Goal: Information Seeking & Learning: Check status

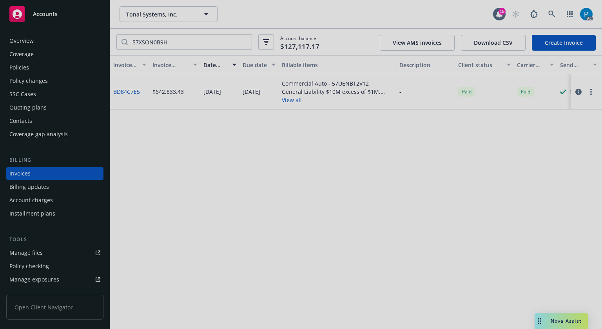
click at [52, 13] on div at bounding box center [301, 164] width 602 height 329
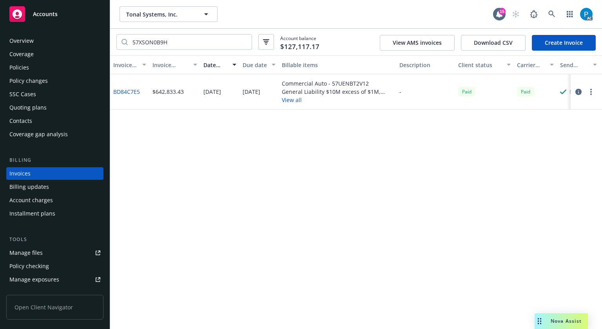
click at [52, 13] on div at bounding box center [301, 164] width 602 height 329
click at [52, 13] on span "Accounts" at bounding box center [45, 14] width 25 height 6
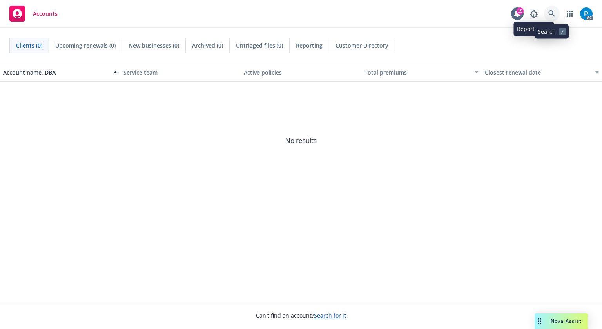
click at [550, 11] on icon at bounding box center [552, 13] width 7 height 7
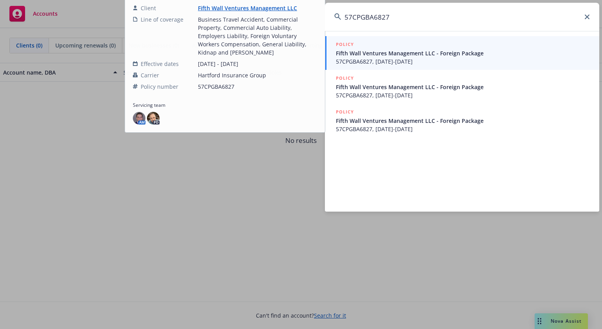
type input "57CPGBA6827"
click at [397, 58] on span "57CPGBA6827, 08/24/2025-08/24/2026" at bounding box center [463, 61] width 254 height 8
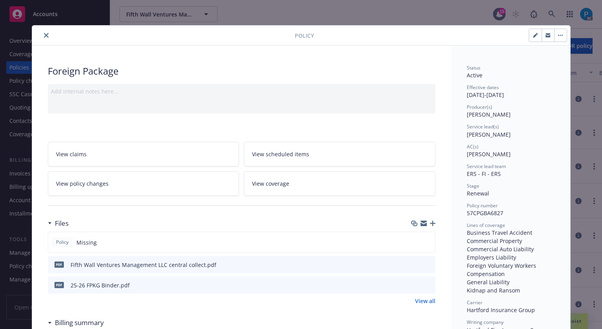
click at [44, 34] on icon "close" at bounding box center [46, 35] width 5 height 5
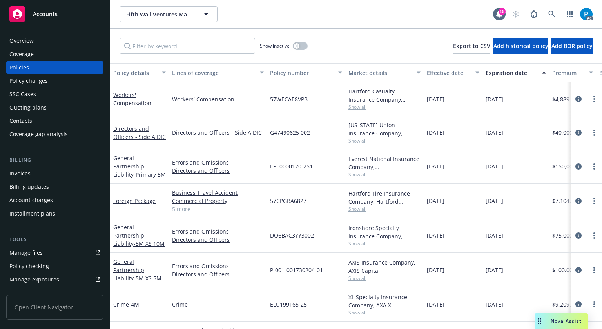
click at [36, 174] on div "Invoices" at bounding box center [54, 173] width 91 height 13
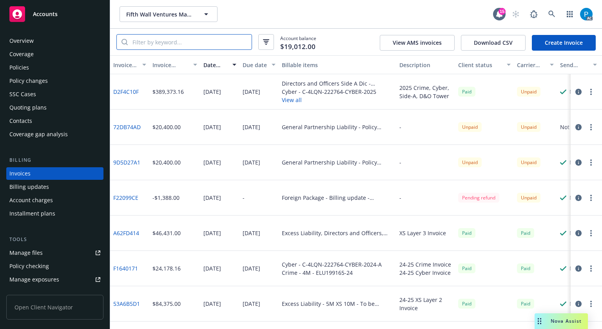
click at [180, 43] on input "search" at bounding box center [190, 42] width 124 height 15
paste input "57CPGBA6827"
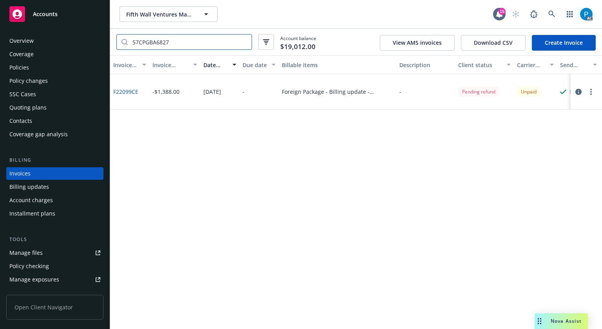
type input "57CPGBA6827"
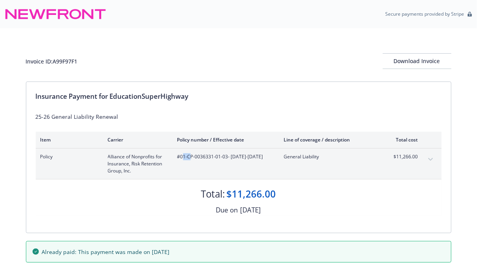
drag, startPoint x: 182, startPoint y: 155, endPoint x: 189, endPoint y: 158, distance: 7.9
click at [189, 158] on span "#01-CP-0036331-01-03 - [DATE]-[DATE]" at bounding box center [224, 156] width 94 height 7
drag, startPoint x: 181, startPoint y: 155, endPoint x: 226, endPoint y: 158, distance: 45.2
click at [226, 158] on span "#01-CP-0036331-01-03 - [DATE]-[DATE]" at bounding box center [224, 156] width 94 height 7
copy span "01-CP-0036331-01-03"
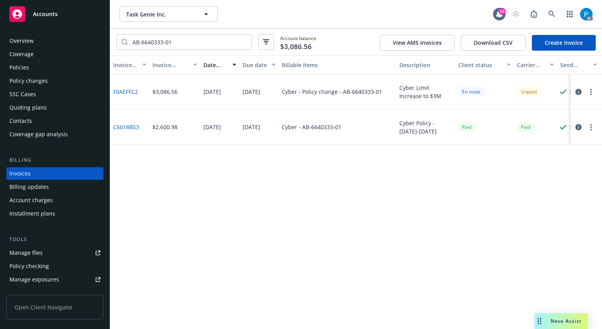
drag, startPoint x: 0, startPoint y: 0, endPoint x: 46, endPoint y: 16, distance: 48.7
click at [46, 16] on span "Accounts" at bounding box center [45, 14] width 25 height 6
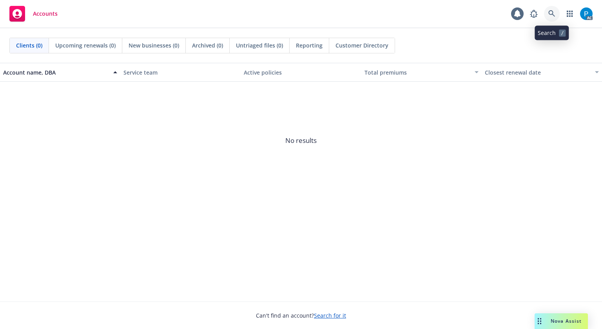
click at [551, 14] on icon at bounding box center [552, 13] width 7 height 7
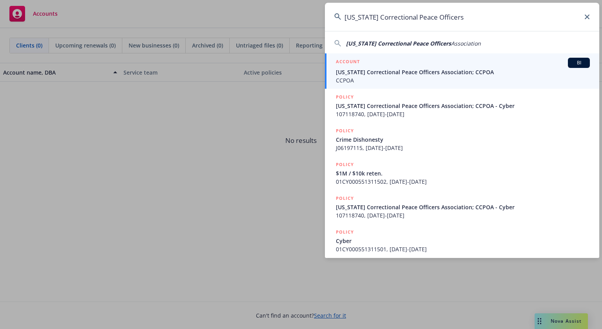
type input "California Correctional Peace Officers"
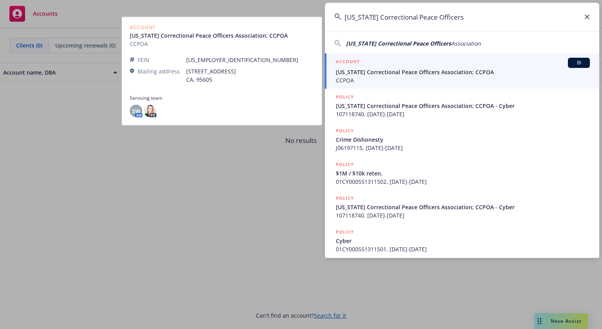
click at [398, 68] on span "California Correctional Peace Officers Association; CCPOA" at bounding box center [463, 72] width 254 height 8
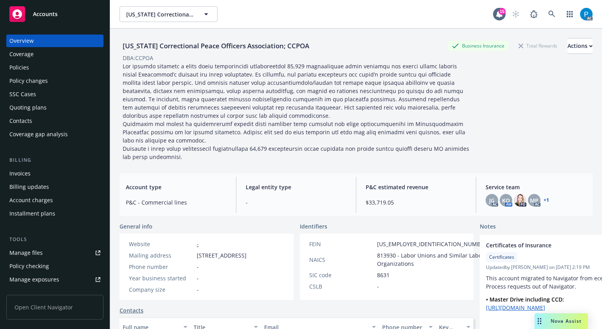
click at [46, 169] on div "Invoices" at bounding box center [54, 173] width 91 height 13
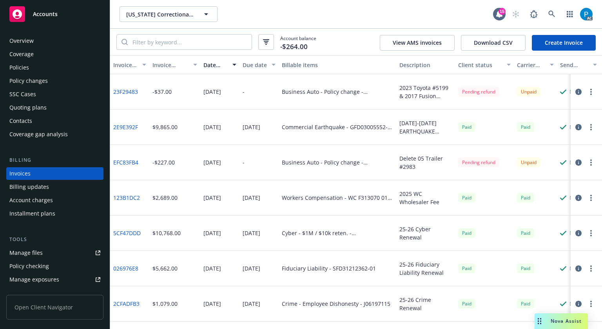
click at [57, 11] on div "Accounts" at bounding box center [54, 14] width 91 height 16
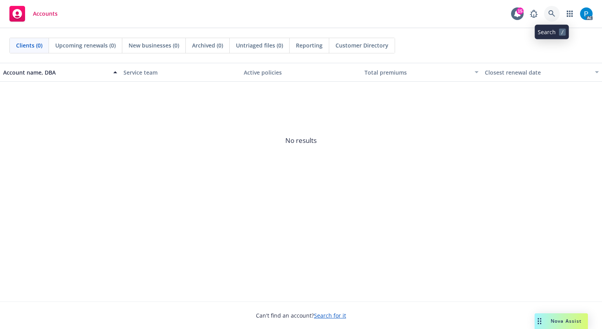
click at [552, 11] on icon at bounding box center [552, 13] width 7 height 7
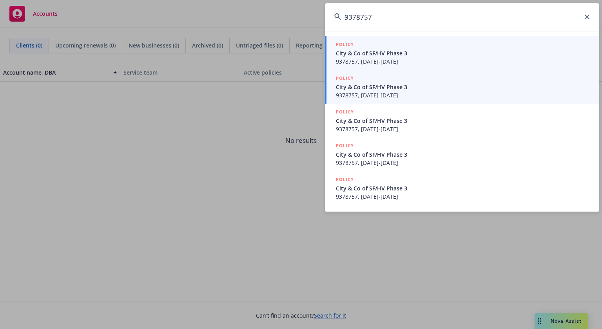
type input "9378757"
click at [380, 82] on div "POLICY" at bounding box center [463, 78] width 254 height 9
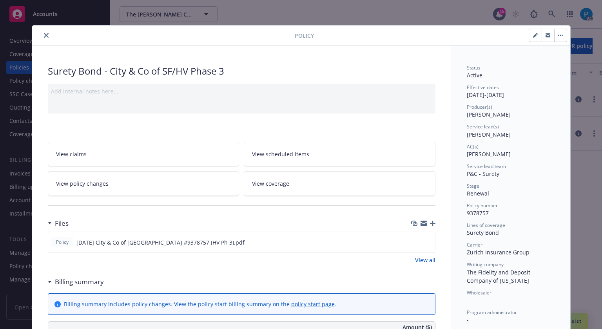
click at [44, 33] on icon "close" at bounding box center [46, 35] width 5 height 5
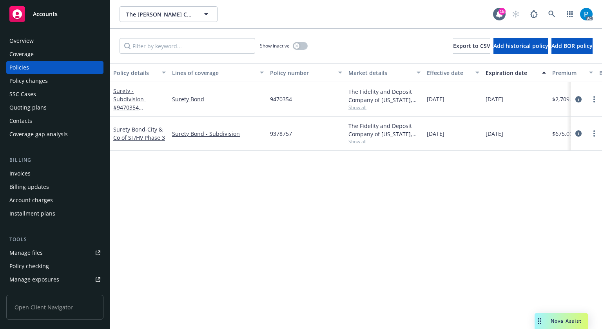
click at [46, 172] on div "Invoices" at bounding box center [54, 173] width 91 height 13
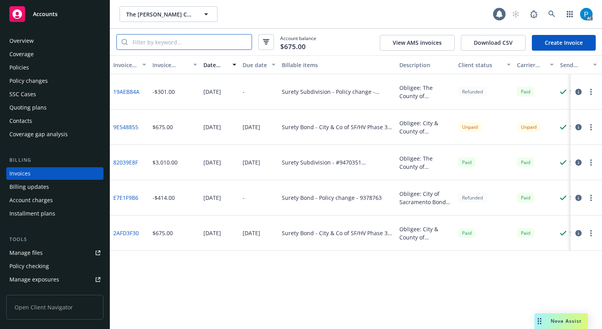
click at [184, 42] on input "search" at bounding box center [190, 42] width 124 height 15
paste input "9378757"
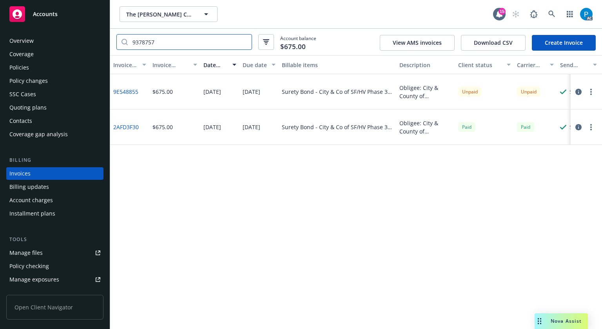
type input "9378757"
click at [61, 13] on div "Accounts" at bounding box center [54, 14] width 91 height 16
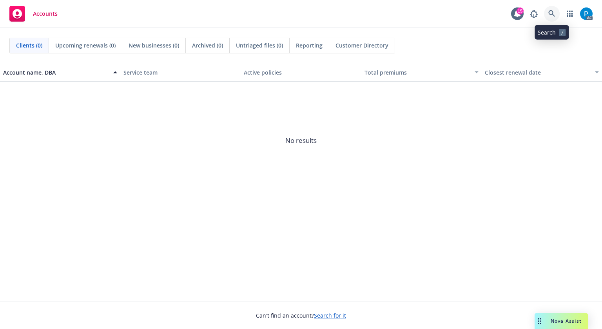
click at [548, 12] on link at bounding box center [552, 14] width 16 height 16
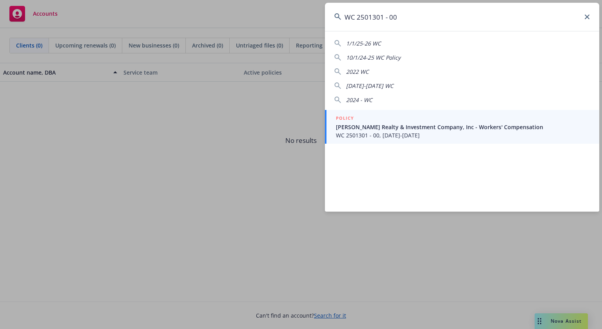
type input "WC 2501301 - 00"
click at [385, 139] on link "POLICY Ansil Realty & Investment Company, Inc - Workers' Compensation WC 250130…" at bounding box center [462, 127] width 274 height 34
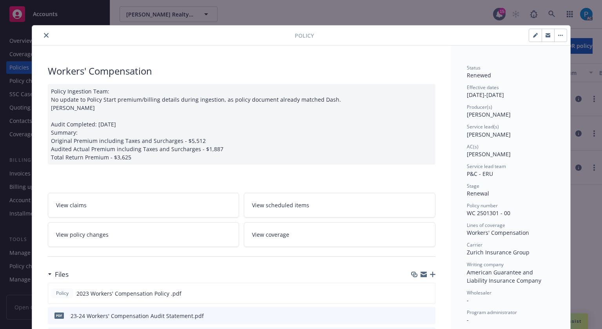
click at [46, 33] on button "close" at bounding box center [46, 35] width 9 height 9
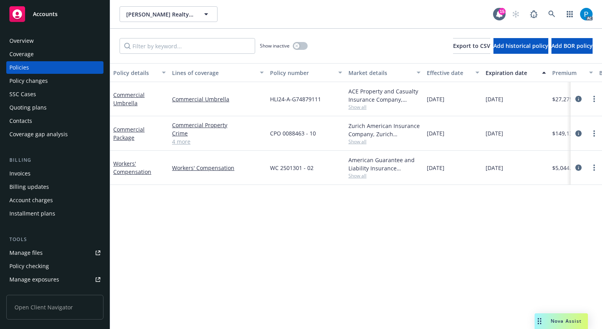
click at [41, 175] on div "Invoices" at bounding box center [54, 173] width 91 height 13
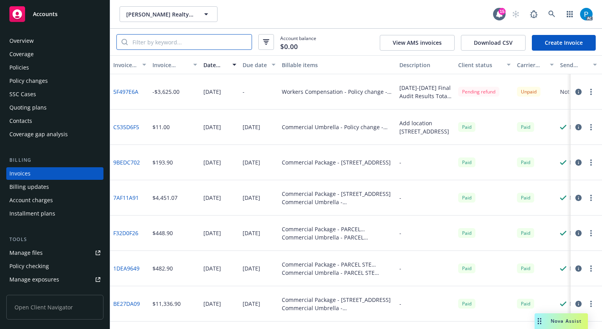
click at [184, 40] on input "search" at bounding box center [190, 42] width 124 height 15
click at [576, 89] on icon "button" at bounding box center [579, 92] width 6 height 6
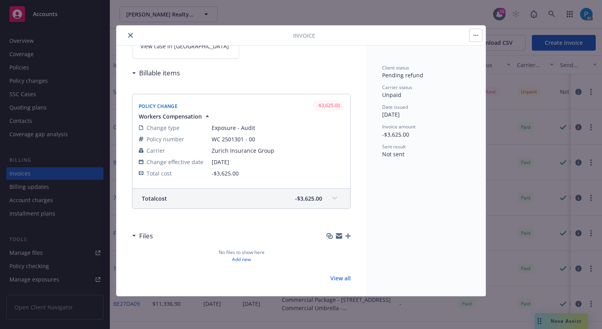
scroll to position [83, 0]
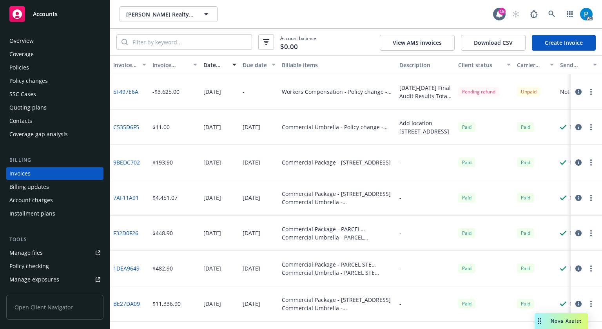
click at [49, 16] on span "Accounts" at bounding box center [45, 14] width 25 height 6
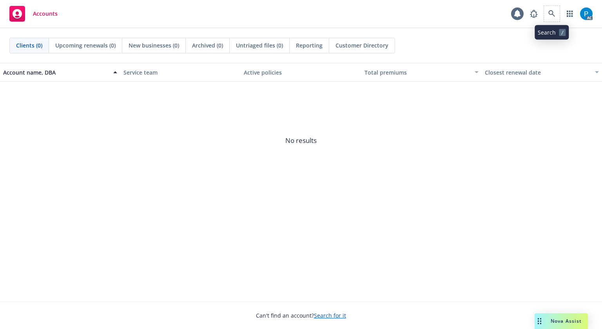
click at [546, 7] on span at bounding box center [552, 14] width 16 height 16
click at [556, 12] on link at bounding box center [552, 14] width 16 height 16
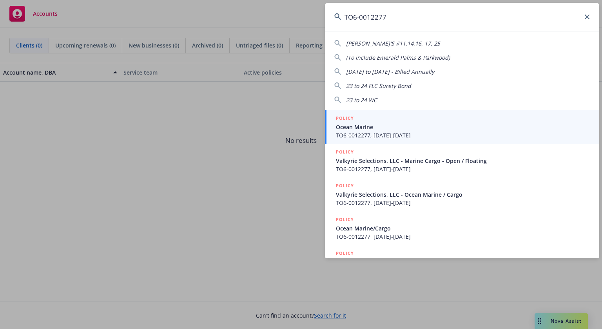
type input "TO6-0012277"
click at [387, 127] on span "Ocean Marine" at bounding box center [463, 127] width 254 height 8
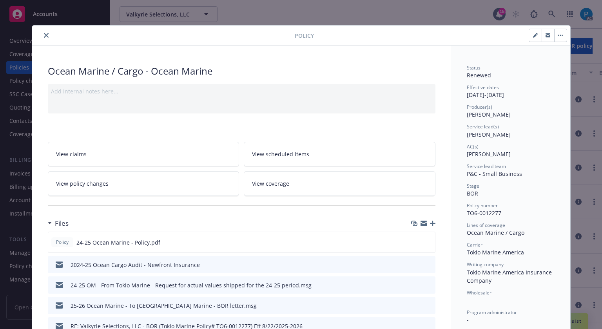
click at [42, 35] on button "close" at bounding box center [46, 35] width 9 height 9
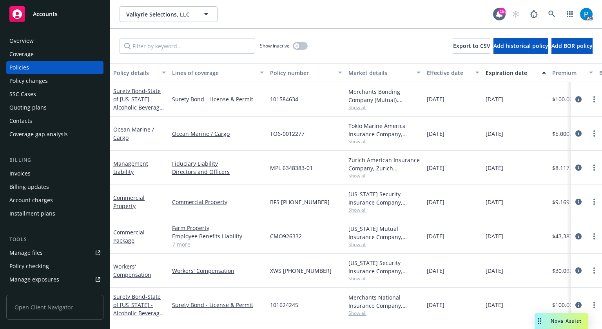
click at [22, 172] on div "Invoices" at bounding box center [19, 173] width 21 height 13
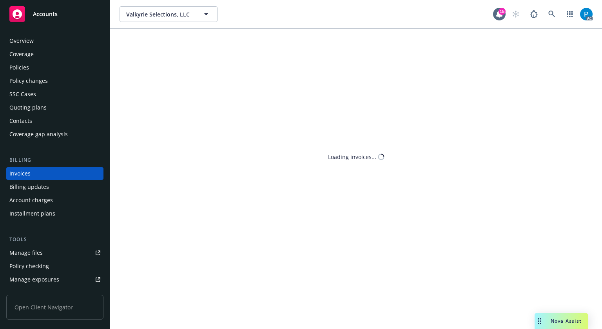
click at [185, 43] on div "Valkyrie Selections, LLC Valkyrie Selections, LLC 15 AC Loading invoices..." at bounding box center [356, 164] width 492 height 329
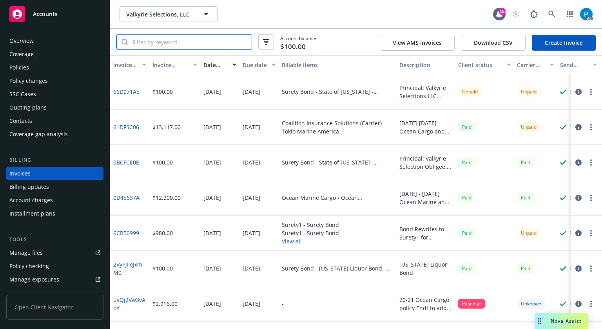
click at [185, 43] on input "search" at bounding box center [190, 42] width 124 height 15
paste input "TO6-0012277"
type input "TO6-0012277"
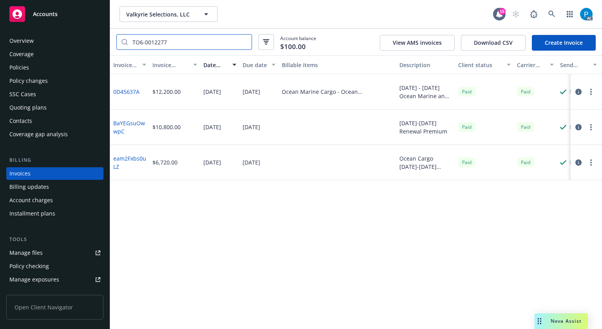
click at [243, 42] on input "TO6-0012277" at bounding box center [190, 42] width 124 height 15
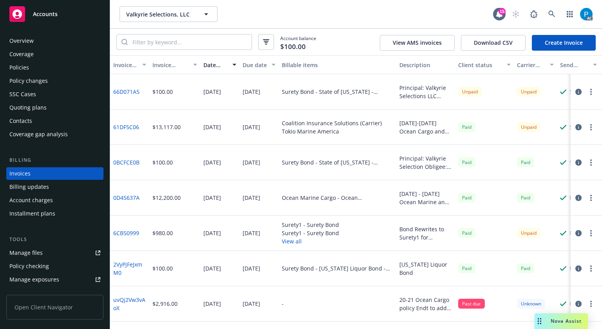
click at [576, 126] on icon "button" at bounding box center [579, 127] width 6 height 6
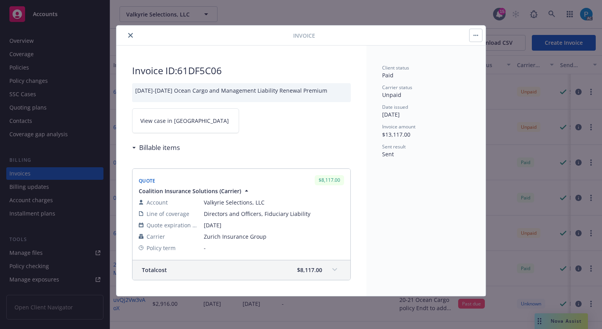
click at [169, 125] on link "View case in SSC" at bounding box center [185, 120] width 107 height 25
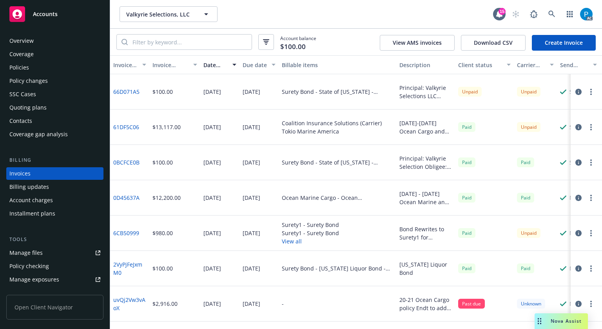
click at [81, 14] on div "Accounts" at bounding box center [54, 14] width 91 height 16
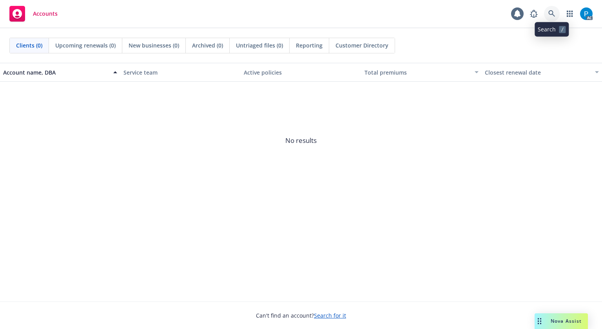
click at [554, 12] on icon at bounding box center [552, 13] width 7 height 7
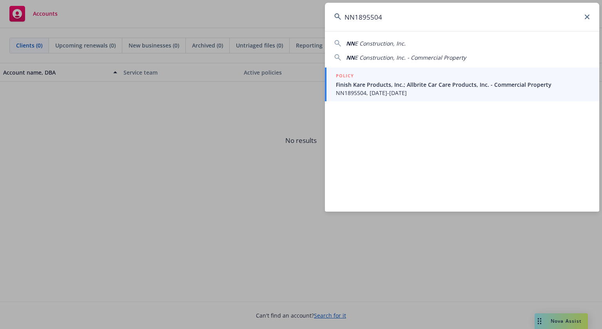
type input "NN1895504"
click at [394, 81] on span "Finish Kare Products, Inc.; Allbrite Car Care Products, Inc. - Commercial Prope…" at bounding box center [463, 84] width 254 height 8
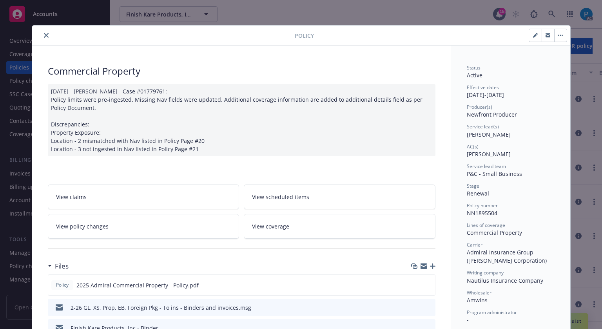
click at [44, 34] on icon "close" at bounding box center [46, 35] width 5 height 5
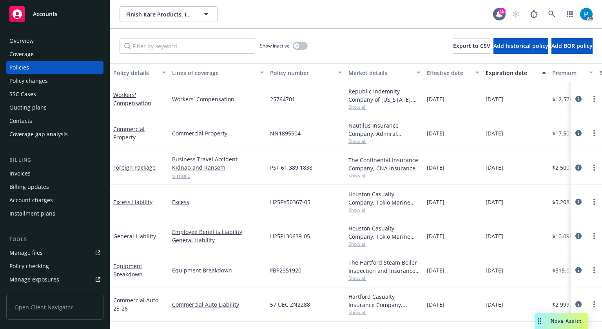
click at [32, 176] on div "Invoices" at bounding box center [54, 173] width 91 height 13
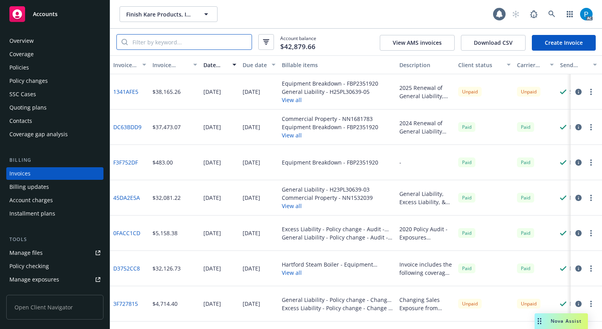
click at [171, 42] on input "search" at bounding box center [190, 42] width 124 height 15
paste input "NN1895504"
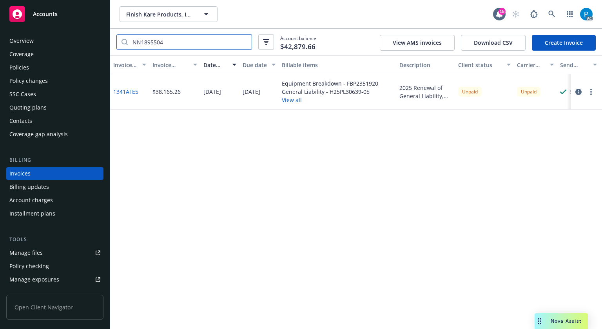
type input "NN1895504"
click at [52, 19] on div "Accounts" at bounding box center [54, 14] width 91 height 16
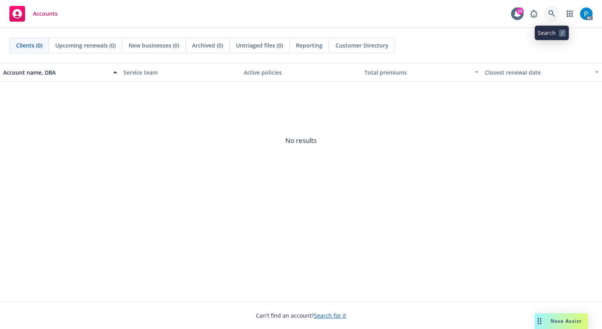
click at [550, 13] on icon at bounding box center [552, 13] width 7 height 7
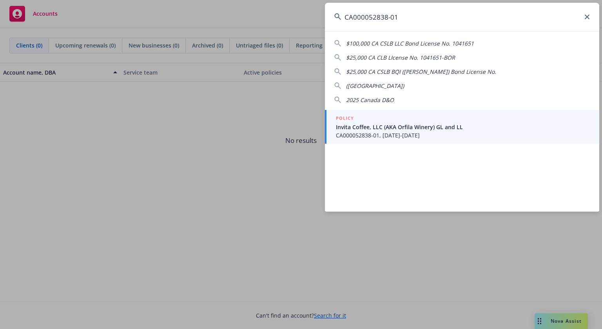
type input "CA000052838-01"
click at [396, 124] on span "Invita Coffee, LLC (AKA Orfila Winery) GL and LL" at bounding box center [463, 127] width 254 height 8
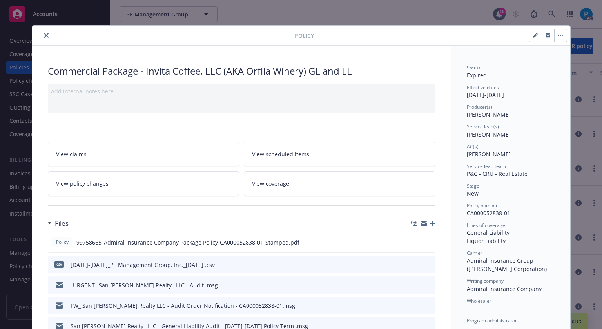
click at [45, 35] on button "close" at bounding box center [46, 35] width 9 height 9
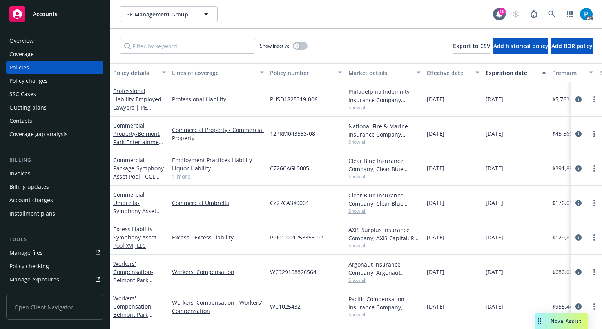
click at [29, 169] on div "Invoices" at bounding box center [19, 173] width 21 height 13
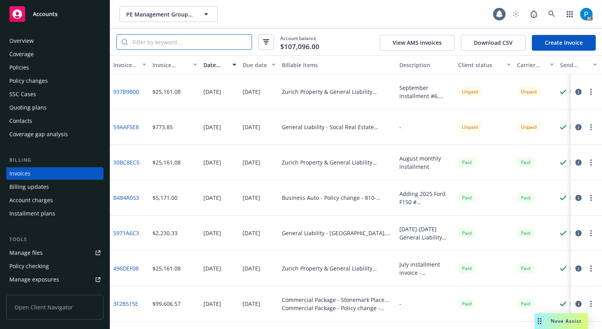
click at [168, 40] on input "search" at bounding box center [190, 42] width 124 height 15
paste input "CA000052838-01"
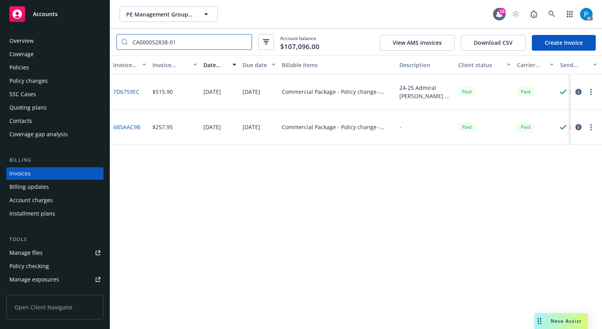
type input "CA000052838-01"
click at [47, 65] on div "Policies" at bounding box center [54, 67] width 91 height 13
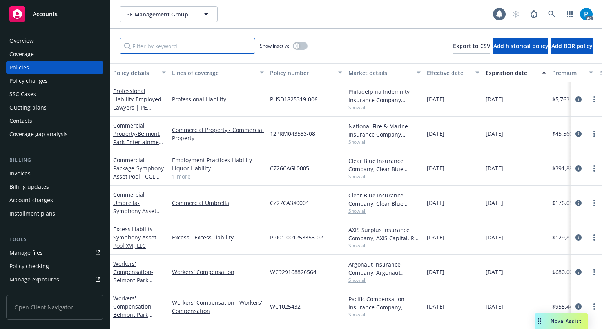
click at [212, 45] on input "Filter by keyword..." at bounding box center [188, 46] width 136 height 16
paste input "CA000052838-01"
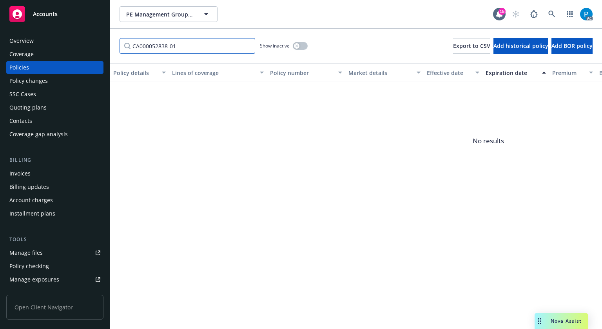
type input "CA000052838-01"
click at [77, 13] on div "Accounts" at bounding box center [54, 14] width 91 height 16
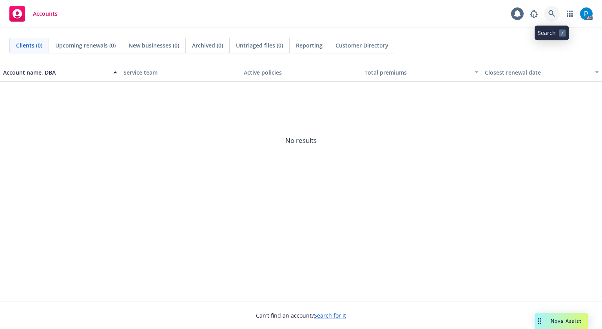
click at [547, 13] on link at bounding box center [552, 14] width 16 height 16
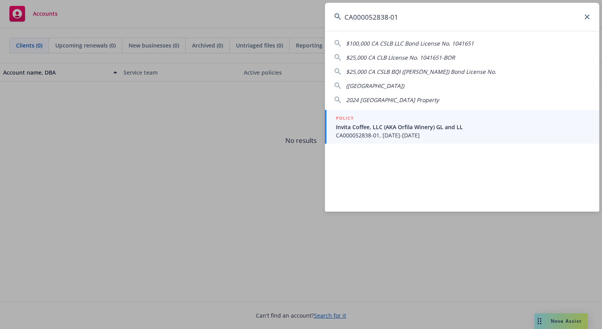
type input "CA000052838-01"
click at [394, 124] on span "Invita Coffee, LLC (AKA Orfila Winery) GL and LL" at bounding box center [463, 127] width 254 height 8
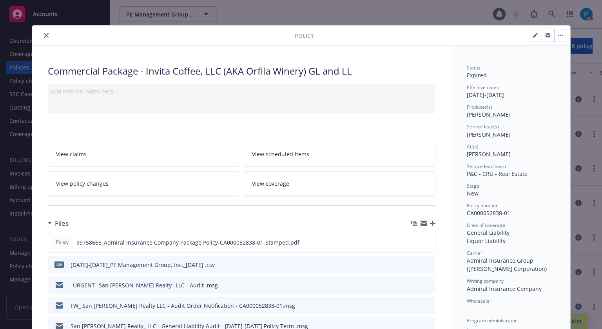
scroll to position [24, 0]
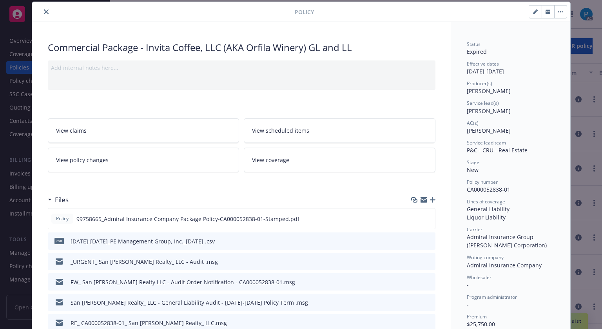
click at [38, 13] on div at bounding box center [165, 11] width 260 height 9
click at [43, 15] on button "close" at bounding box center [46, 11] width 9 height 9
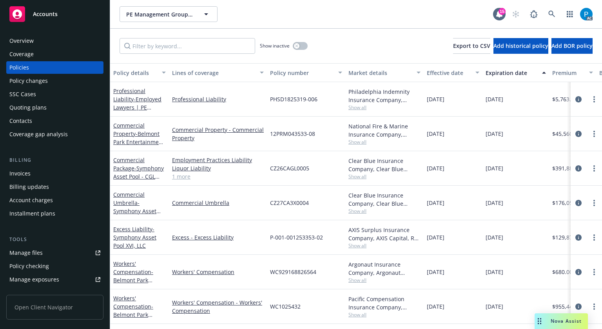
click at [40, 172] on div "Invoices" at bounding box center [54, 173] width 91 height 13
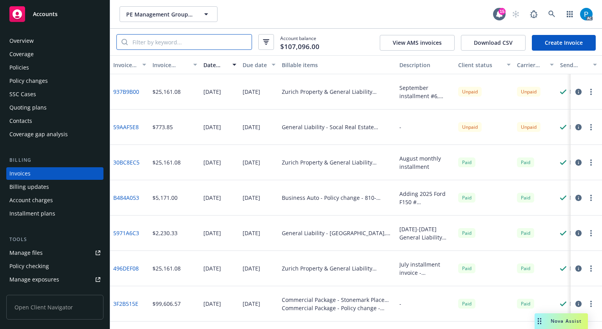
click at [177, 45] on input "search" at bounding box center [190, 42] width 124 height 15
paste input "CA000052838-01"
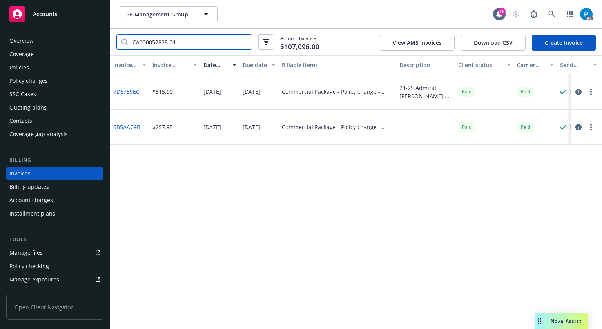
type input "CA000052838-01"
click at [71, 15] on div "Accounts" at bounding box center [54, 14] width 91 height 16
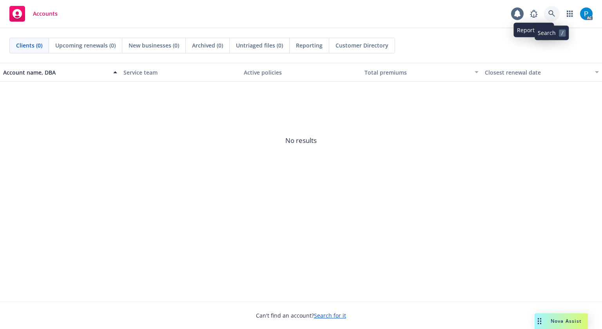
click at [549, 12] on icon at bounding box center [552, 13] width 7 height 7
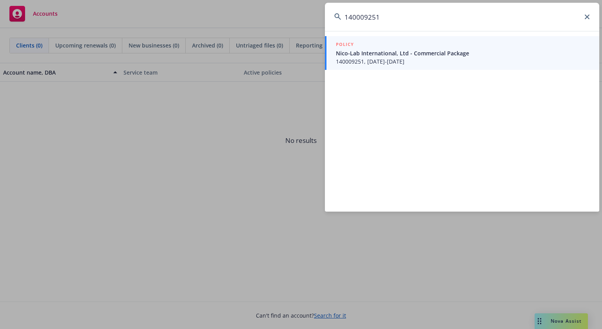
type input "140009251"
click at [362, 58] on span "140009251, 08/22/2025-08/22/2026" at bounding box center [463, 61] width 254 height 8
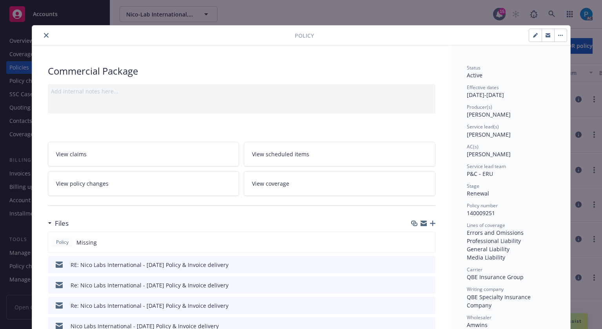
click at [44, 36] on icon "close" at bounding box center [46, 35] width 5 height 5
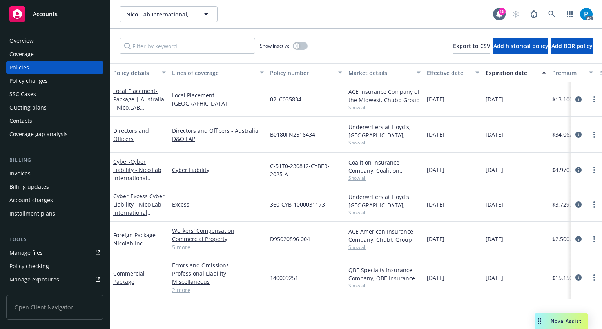
click at [40, 172] on div "Invoices" at bounding box center [54, 173] width 91 height 13
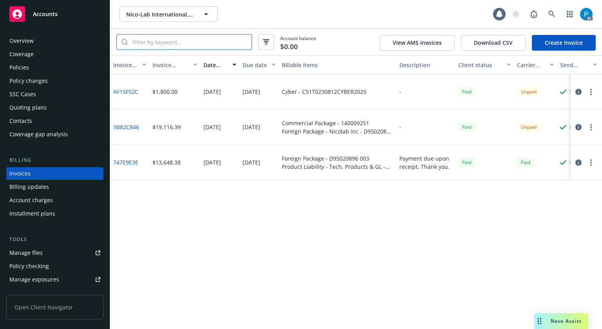
click at [178, 39] on input "search" at bounding box center [190, 42] width 124 height 15
paste input "140009251"
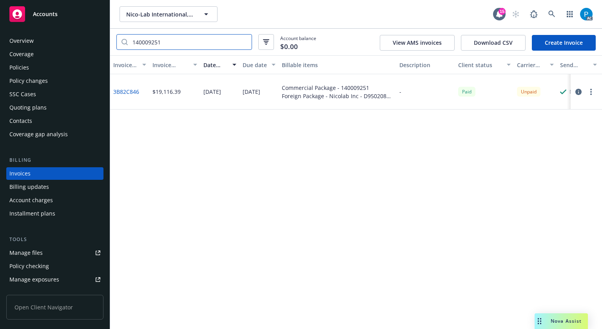
type input "140009251"
click at [581, 89] on icon "button" at bounding box center [579, 92] width 6 height 6
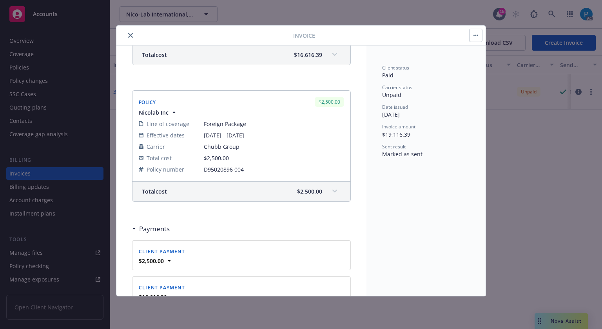
scroll to position [118, 0]
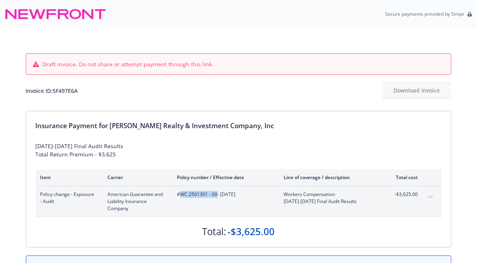
drag, startPoint x: 181, startPoint y: 193, endPoint x: 216, endPoint y: 196, distance: 35.5
click at [216, 196] on span "#WC 2501301 - 00 - 08/01/2023" at bounding box center [224, 194] width 94 height 7
copy span "WC 2501301 - 00"
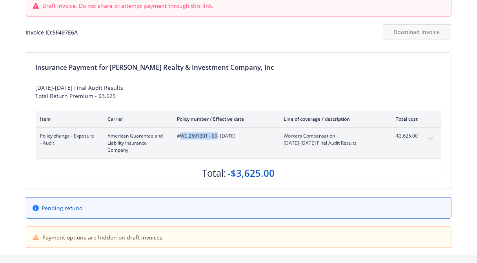
scroll to position [84, 0]
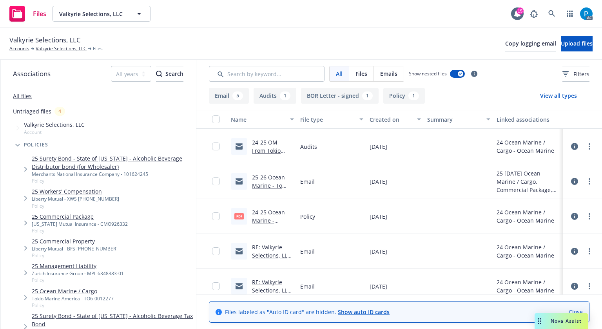
scroll to position [34, 0]
click at [269, 211] on link "24-25 Ocean Marine - Policy.pdf" at bounding box center [268, 221] width 33 height 24
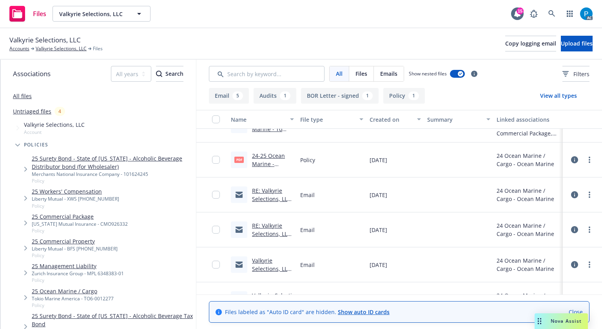
scroll to position [112, 0]
